Goal: Transaction & Acquisition: Obtain resource

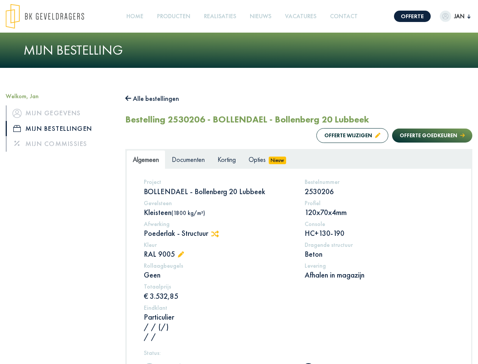
click at [52, 16] on img at bounding box center [45, 16] width 78 height 25
click at [405, 16] on link "Offerte" at bounding box center [412, 16] width 37 height 11
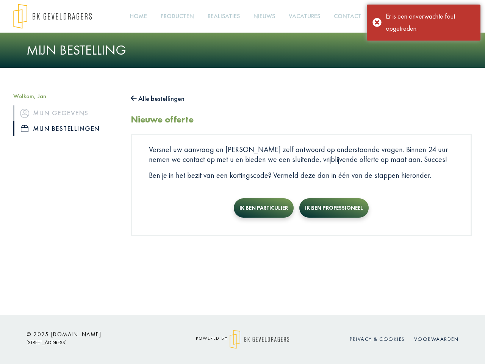
click at [447, 16] on div "Er is een onverwachte fout opgetreden." at bounding box center [430, 22] width 89 height 25
click at [175, 16] on link "Producten +" at bounding box center [177, 16] width 39 height 17
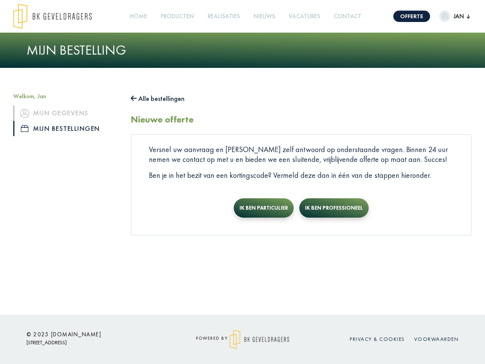
click at [156, 98] on button "Alle bestellingen" at bounding box center [158, 98] width 54 height 12
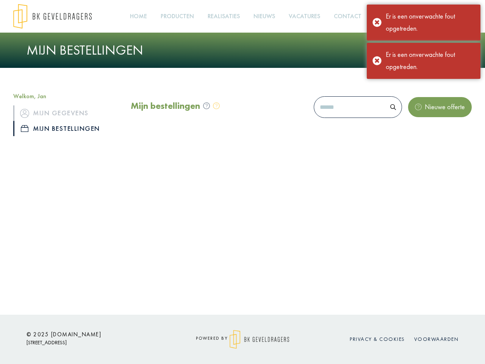
click at [425, 135] on div "Mijn bestellingen Nieuwe offerte" at bounding box center [301, 118] width 352 height 53
click at [218, 234] on div "Offerte [PERSON_NAME], [PERSON_NAME] gegevens Mijn bestellingen Mijn commissies…" at bounding box center [242, 157] width 485 height 314
click at [183, 255] on div "Offerte [PERSON_NAME], [PERSON_NAME] gegevens Mijn bestellingen Mijn commissies…" at bounding box center [242, 157] width 485 height 314
